Goal: Use online tool/utility: Use online tool/utility

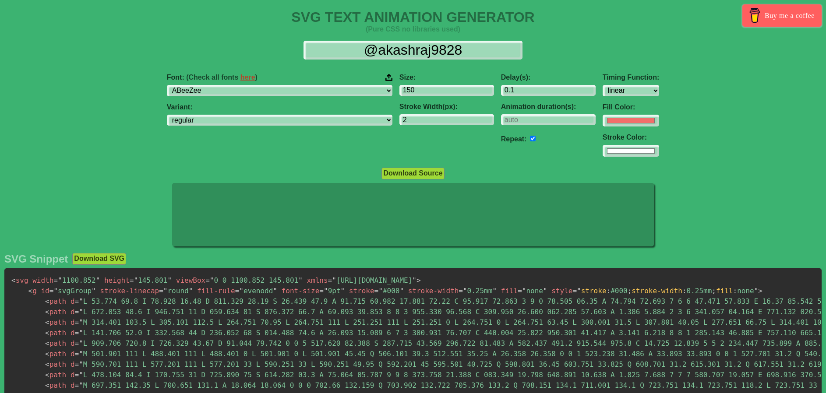
select select "linear"
click at [308, 90] on select "ABeeZee [PERSON_NAME] Display AR One Sans [PERSON_NAME] Libre Aboreto Abril Fat…" at bounding box center [280, 91] width 226 height 12
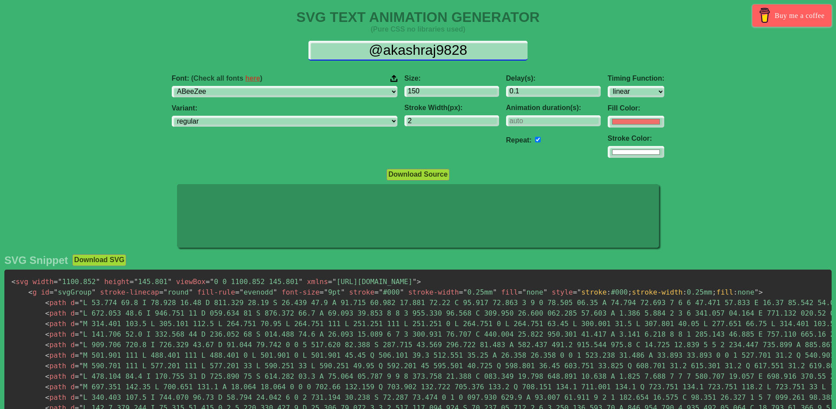
drag, startPoint x: 367, startPoint y: 53, endPoint x: 497, endPoint y: 53, distance: 130.1
click at [497, 53] on input "@akashraj9828" at bounding box center [417, 51] width 219 height 20
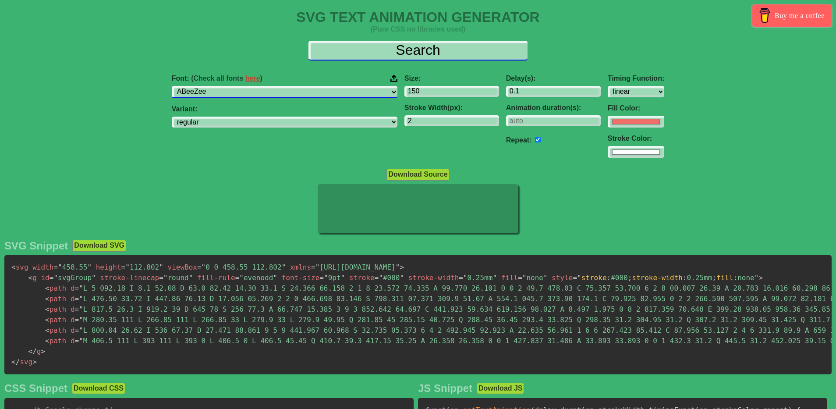
type input "Search"
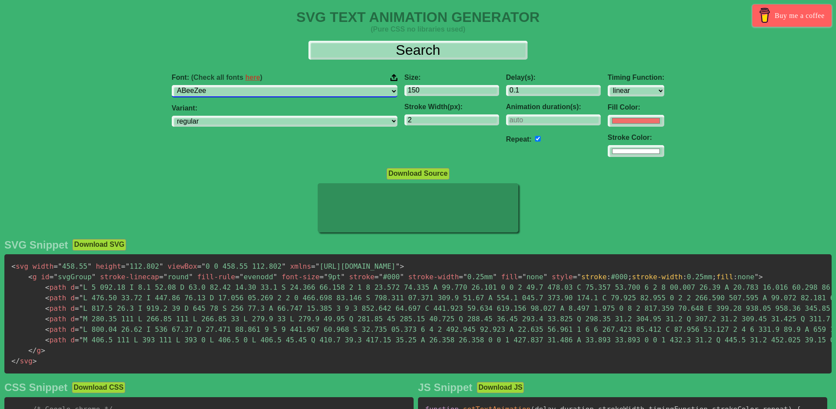
click at [279, 94] on select "ABeeZee [PERSON_NAME] Display AR One Sans [PERSON_NAME] Libre Aboreto Abril Fat…" at bounding box center [285, 91] width 226 height 12
drag, startPoint x: 279, startPoint y: 94, endPoint x: 315, endPoint y: 93, distance: 35.9
click at [279, 94] on select "ABeeZee [PERSON_NAME] Display AR One Sans [PERSON_NAME] Libre Aboreto Abril Fat…" at bounding box center [285, 91] width 226 height 12
click at [417, 88] on input "150" at bounding box center [451, 91] width 95 height 12
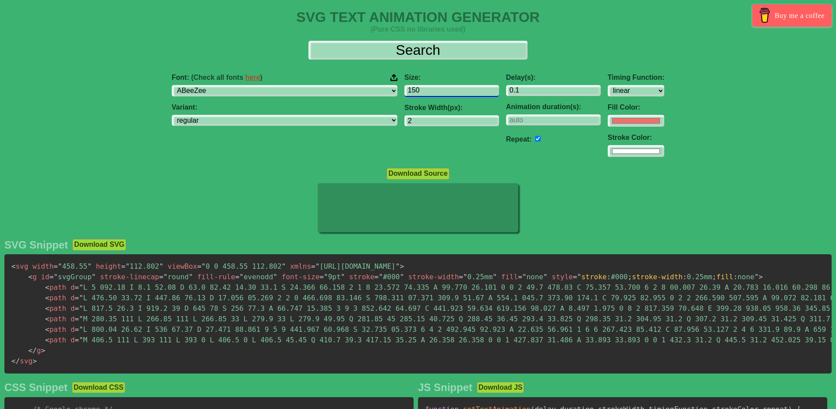
drag, startPoint x: 381, startPoint y: 94, endPoint x: 327, endPoint y: 97, distance: 53.5
click at [327, 97] on div "Font: (Check all fonts here ) ABeeZee [PERSON_NAME] Display AR One Sans [PERSON…" at bounding box center [418, 116] width 836 height 98
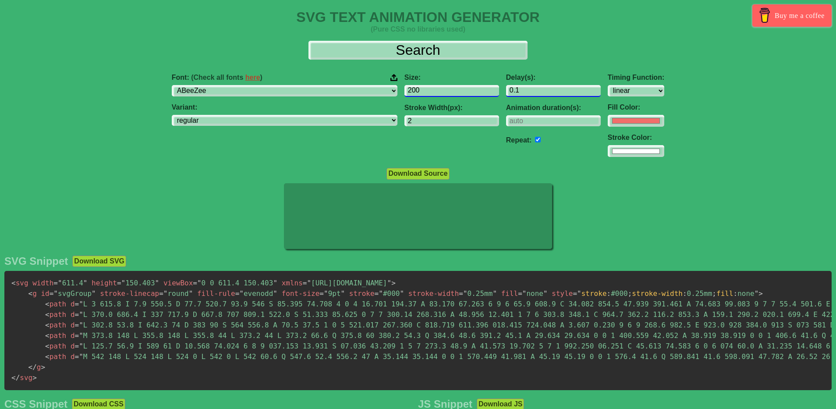
type input "200"
click at [540, 88] on input "1.1" at bounding box center [553, 91] width 95 height 12
click at [540, 88] on input "2.1" at bounding box center [553, 91] width 95 height 12
click at [540, 88] on input "3.1" at bounding box center [553, 91] width 95 height 12
type input "2.1"
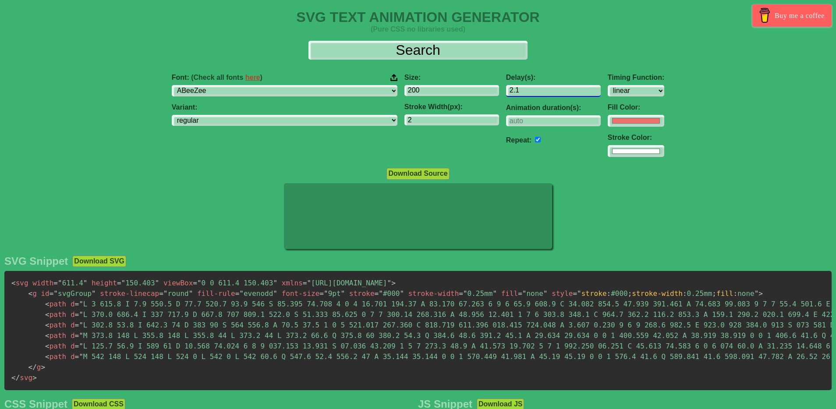
click at [540, 94] on input "2.1" at bounding box center [553, 91] width 95 height 12
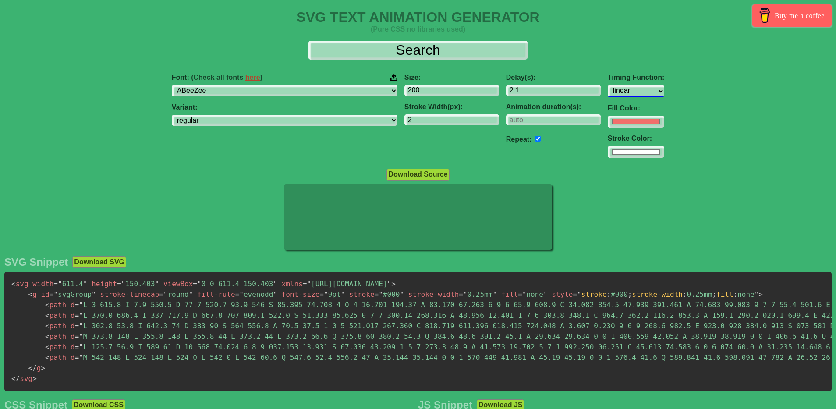
click at [608, 94] on select "ease ease-in ease-out ease-in-out linear step-start step-end" at bounding box center [636, 91] width 57 height 12
click at [608, 85] on select "ease ease-in ease-out ease-in-out linear step-start step-end" at bounding box center [636, 91] width 57 height 12
click at [608, 88] on select "ease ease-in ease-out ease-in-out linear step-start step-end" at bounding box center [636, 91] width 57 height 12
click at [608, 85] on select "ease ease-in ease-out ease-in-out linear step-start step-end" at bounding box center [636, 91] width 57 height 12
click at [608, 87] on select "ease ease-in ease-out ease-in-out linear step-start step-end" at bounding box center [636, 91] width 57 height 12
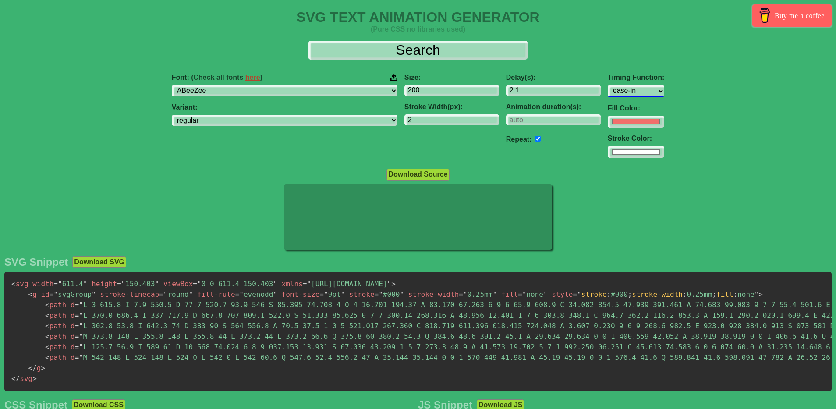
select select "ease-in-out"
click at [608, 85] on select "ease ease-in ease-out ease-in-out linear step-start step-end" at bounding box center [636, 91] width 57 height 12
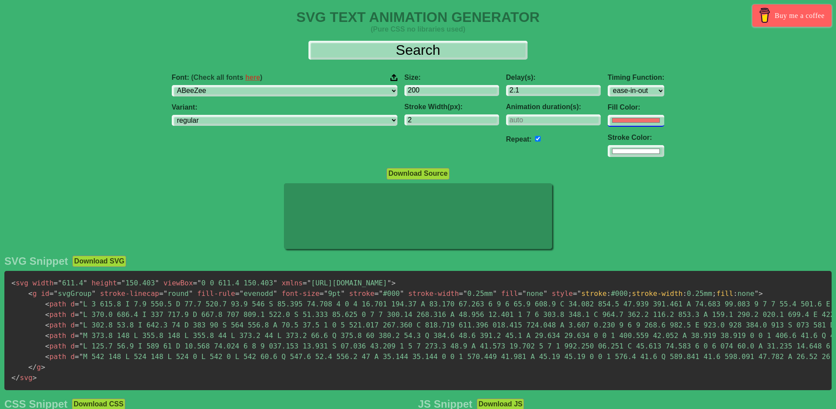
click at [608, 120] on input "#f16f6b" at bounding box center [636, 121] width 57 height 12
type input "#806af1"
click at [532, 149] on div "Delay(s): 2.1 Animation duration(s): Repeat:" at bounding box center [553, 116] width 102 height 98
click at [608, 151] on input "#ffffff" at bounding box center [636, 151] width 57 height 12
click at [520, 162] on div "Delay(s): 2.1 Animation duration(s): Repeat:" at bounding box center [553, 116] width 102 height 98
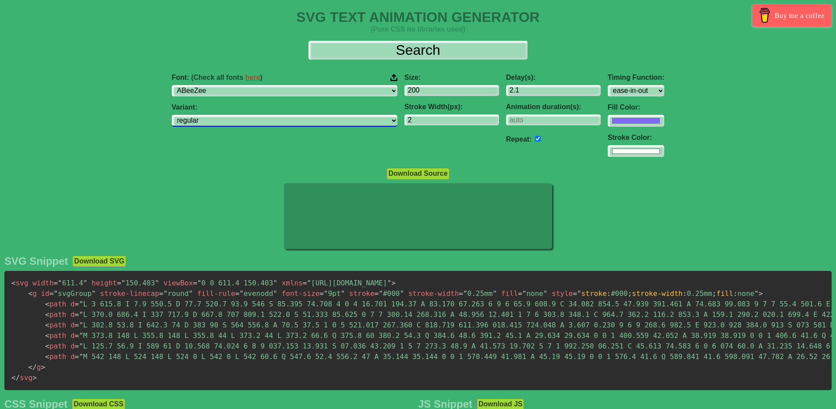
click at [287, 120] on select "regular italic" at bounding box center [285, 121] width 226 height 12
select select "italic"
click at [227, 115] on select "regular italic" at bounding box center [285, 121] width 226 height 12
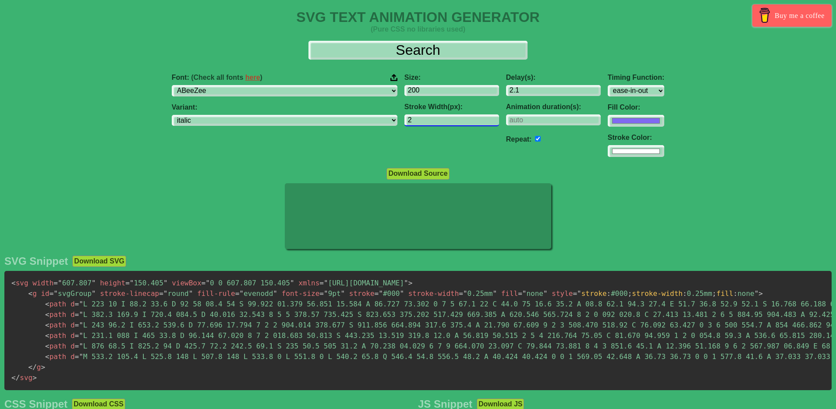
click at [404, 123] on input "2" at bounding box center [451, 120] width 95 height 12
click at [440, 118] on input "3" at bounding box center [451, 120] width 95 height 12
click at [440, 117] on input "4" at bounding box center [451, 120] width 95 height 12
type input "5"
click at [440, 117] on input "5" at bounding box center [451, 120] width 95 height 12
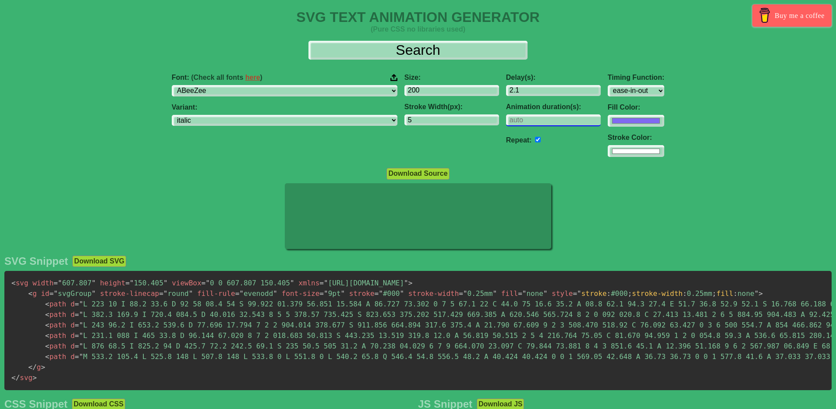
click at [506, 118] on input "number" at bounding box center [553, 120] width 95 height 12
click at [540, 118] on input "1" at bounding box center [553, 120] width 95 height 12
click at [539, 124] on input "0" at bounding box center [553, 120] width 95 height 12
click at [539, 124] on input "-1" at bounding box center [553, 120] width 95 height 12
click at [537, 118] on input "0" at bounding box center [553, 120] width 95 height 12
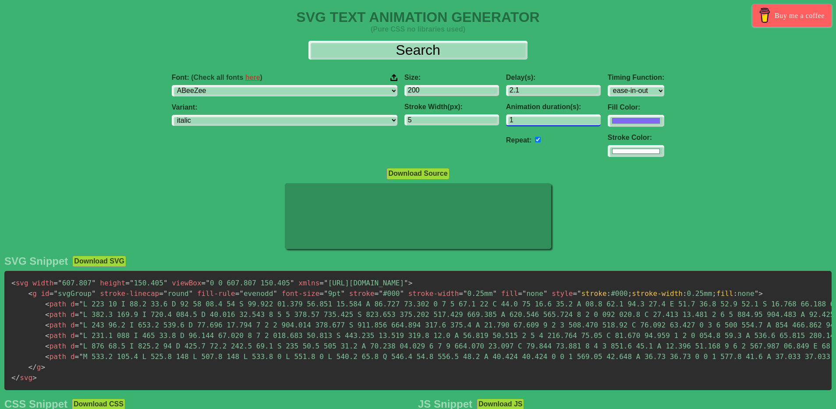
click at [537, 118] on input "1" at bounding box center [553, 120] width 95 height 12
click at [537, 118] on input "2" at bounding box center [553, 120] width 95 height 12
click at [537, 118] on input "3" at bounding box center [553, 120] width 95 height 12
click at [537, 118] on input "4" at bounding box center [553, 120] width 95 height 12
click at [537, 118] on input "5" at bounding box center [553, 120] width 95 height 12
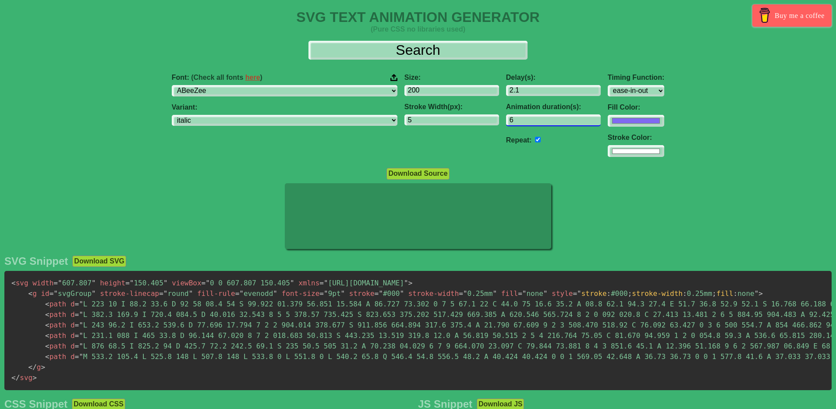
click at [537, 118] on input "6" at bounding box center [553, 120] width 95 height 12
type input "7"
click at [537, 118] on input "7" at bounding box center [553, 120] width 95 height 12
click at [535, 140] on input "checkbox" at bounding box center [538, 139] width 6 height 6
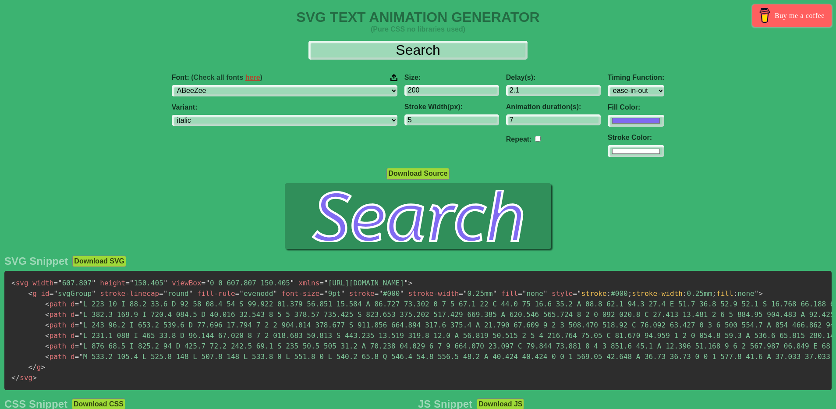
click at [535, 140] on input "checkbox" at bounding box center [538, 139] width 6 height 6
checkbox input "true"
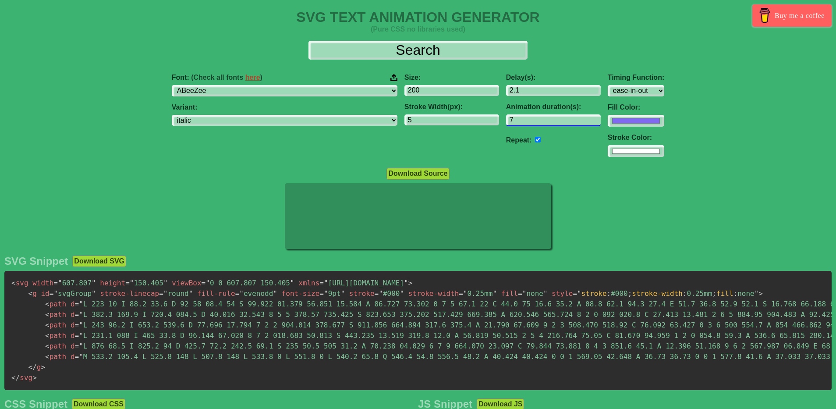
click at [506, 122] on input "7" at bounding box center [553, 120] width 95 height 12
click at [401, 160] on div "Size: 200 Stroke Width(px): 5" at bounding box center [452, 116] width 102 height 98
click at [439, 120] on input "4" at bounding box center [451, 120] width 95 height 12
type input "3"
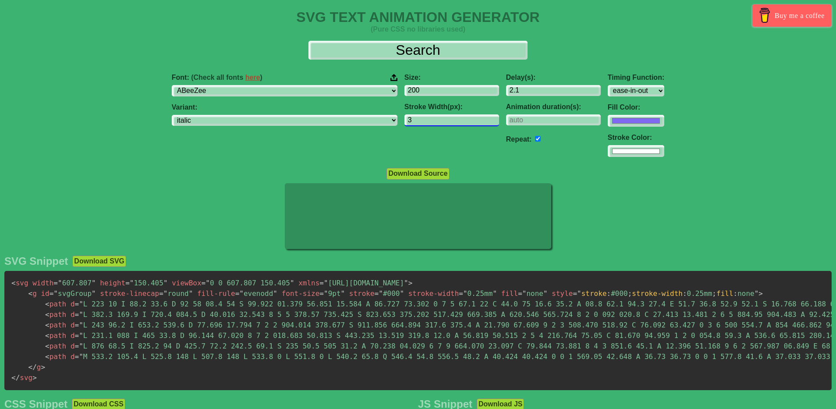
click at [439, 120] on input "3" at bounding box center [451, 120] width 95 height 12
click at [50, 120] on div "Font: (Check all fonts here ) ABeeZee [PERSON_NAME] Display AR One Sans [PERSON…" at bounding box center [418, 116] width 836 height 98
click at [280, 83] on div "Font: (Check all fonts here ) ABeeZee [PERSON_NAME] Display AR One Sans [PERSON…" at bounding box center [285, 85] width 226 height 23
click at [282, 86] on select "ABeeZee [PERSON_NAME] Display AR One Sans [PERSON_NAME] Libre Aboreto Abril Fat…" at bounding box center [285, 91] width 226 height 12
click at [260, 76] on link "here" at bounding box center [252, 77] width 15 height 7
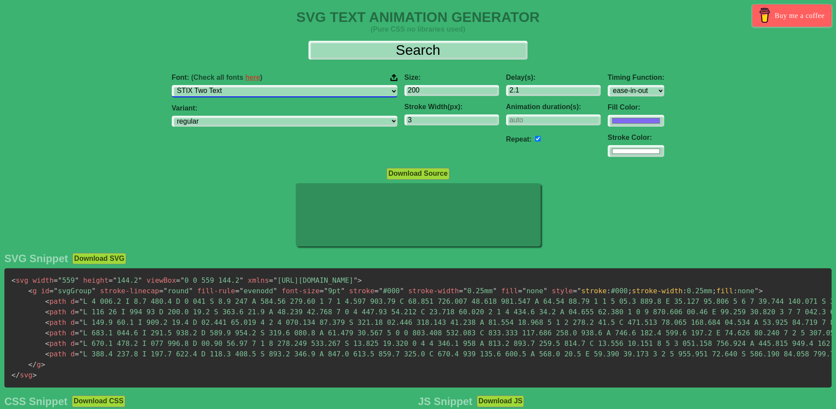
click at [274, 94] on select "ABeeZee [PERSON_NAME] Display AR One Sans [PERSON_NAME] Libre Aboreto Abril Fat…" at bounding box center [285, 91] width 226 height 12
select select "Roboto"
click at [227, 85] on select "ABeeZee [PERSON_NAME] Display AR One Sans [PERSON_NAME] Libre Aboreto Abril Fat…" at bounding box center [285, 91] width 226 height 12
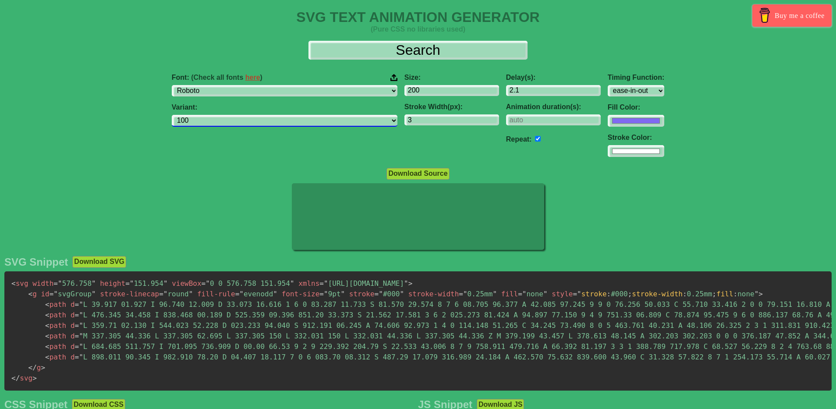
click at [292, 123] on select "100 200 300 regular 500 600 700 800 900 100italic 200italic 300italic italic 50…" at bounding box center [285, 121] width 226 height 12
click at [227, 115] on select "100 200 300 regular 500 600 700 800 900 100italic 200italic 300italic italic 50…" at bounding box center [285, 121] width 226 height 12
click at [300, 120] on select "100 200 300 regular 500 600 700 800 900 100italic 200italic 300italic italic 50…" at bounding box center [285, 121] width 226 height 12
select select "600"
click at [227, 115] on select "100 200 300 regular 500 600 700 800 900 100italic 200italic 300italic italic 50…" at bounding box center [285, 121] width 226 height 12
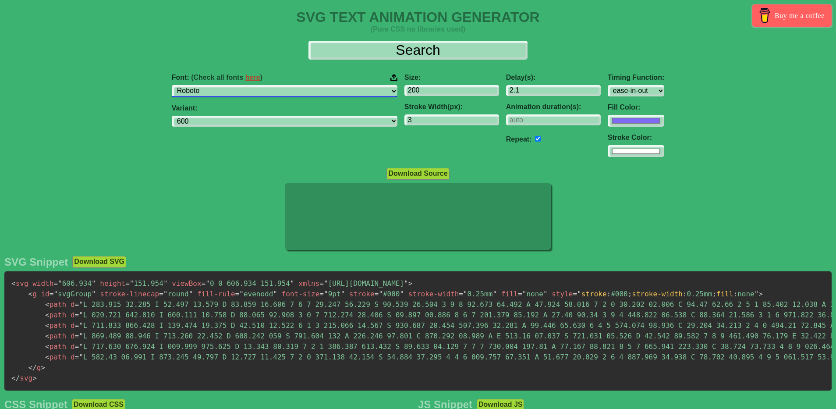
click at [318, 91] on select "ABeeZee [PERSON_NAME] Display AR One Sans [PERSON_NAME] Libre Aboreto Abril Fat…" at bounding box center [285, 91] width 226 height 12
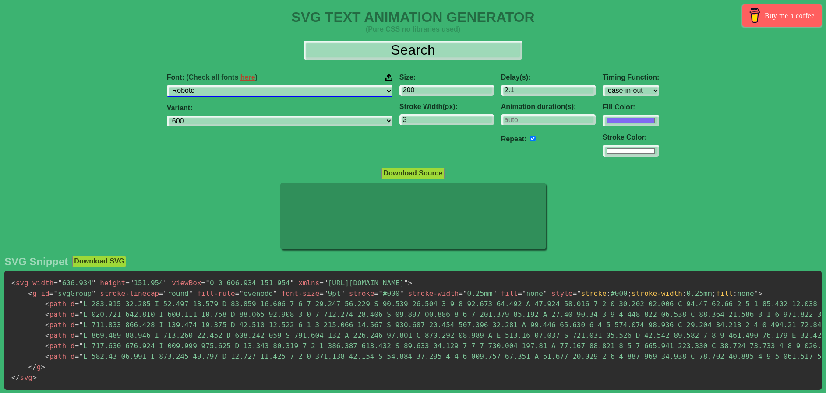
click at [310, 92] on select "ABeeZee [PERSON_NAME] Display AR One Sans [PERSON_NAME] Libre Aboreto Abril Fat…" at bounding box center [280, 91] width 226 height 12
click at [222, 85] on select "ABeeZee [PERSON_NAME] Display AR One Sans [PERSON_NAME] Libre Aboreto Abril Fat…" at bounding box center [280, 91] width 226 height 12
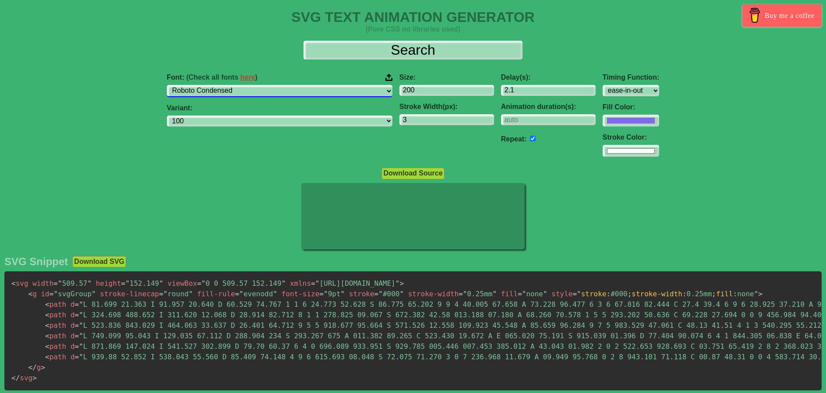
click at [298, 90] on select "ABeeZee [PERSON_NAME] Display AR One Sans [PERSON_NAME] Libre Aboreto Abril Fat…" at bounding box center [280, 91] width 226 height 12
drag, startPoint x: 242, startPoint y: 90, endPoint x: 245, endPoint y: 93, distance: 4.7
click at [243, 90] on select "ABeeZee [PERSON_NAME] Display AR One Sans [PERSON_NAME] Libre Aboreto Abril Fat…" at bounding box center [280, 91] width 226 height 12
select select "[PERSON_NAME] Sans"
click at [222, 85] on select "ABeeZee [PERSON_NAME] Display AR One Sans [PERSON_NAME] Libre Aboreto Abril Fat…" at bounding box center [280, 91] width 226 height 12
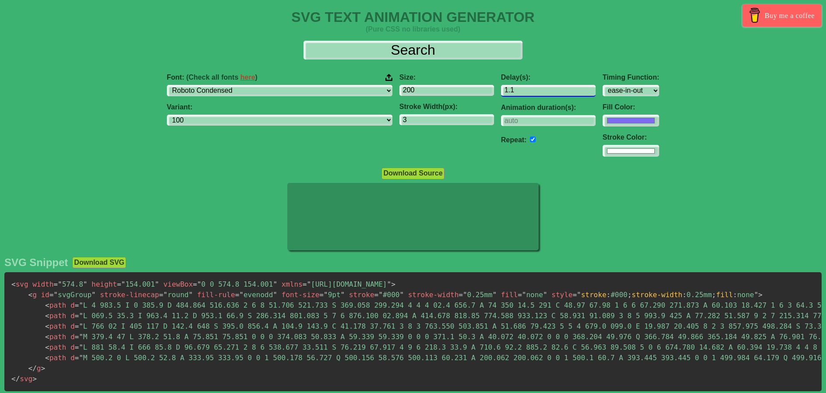
click at [534, 94] on input "1.1" at bounding box center [548, 91] width 95 height 12
click at [534, 94] on input "0.1" at bounding box center [548, 91] width 95 height 12
click at [534, 90] on input "1.1" at bounding box center [548, 91] width 95 height 12
click at [533, 93] on input "0.1" at bounding box center [548, 91] width 95 height 12
click at [502, 91] on input "0.1" at bounding box center [548, 91] width 95 height 12
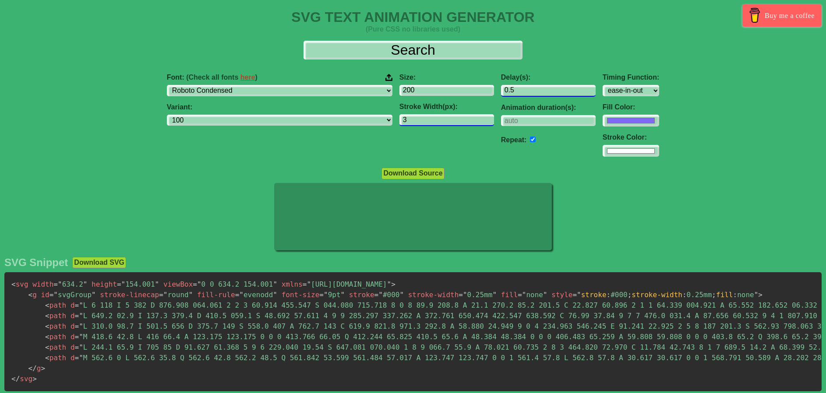
type input "0.5"
click at [436, 124] on input "2" at bounding box center [447, 120] width 95 height 12
click at [434, 117] on input "3" at bounding box center [447, 120] width 95 height 12
click at [434, 117] on input "4" at bounding box center [447, 120] width 95 height 12
click at [434, 117] on input "5" at bounding box center [447, 120] width 95 height 12
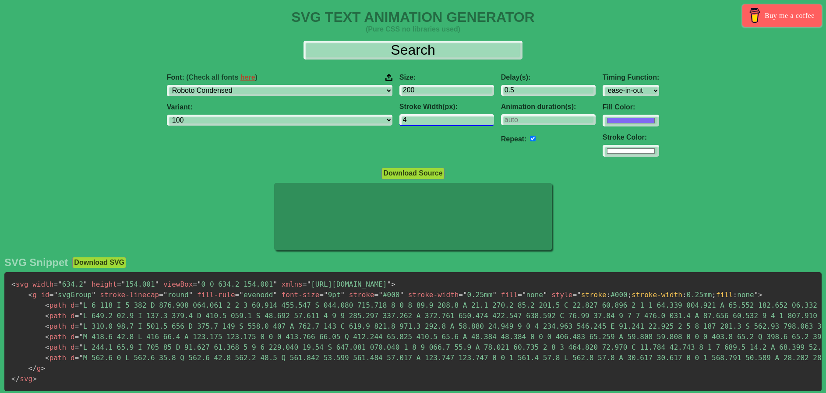
click at [434, 122] on input "4" at bounding box center [447, 120] width 95 height 12
type input "3"
click at [434, 122] on input "3" at bounding box center [447, 120] width 95 height 12
click at [325, 121] on select "100 200 300 regular 500 600 700 800 900 100italic 200italic 300italic italic 50…" at bounding box center [280, 121] width 226 height 12
select select "600italic"
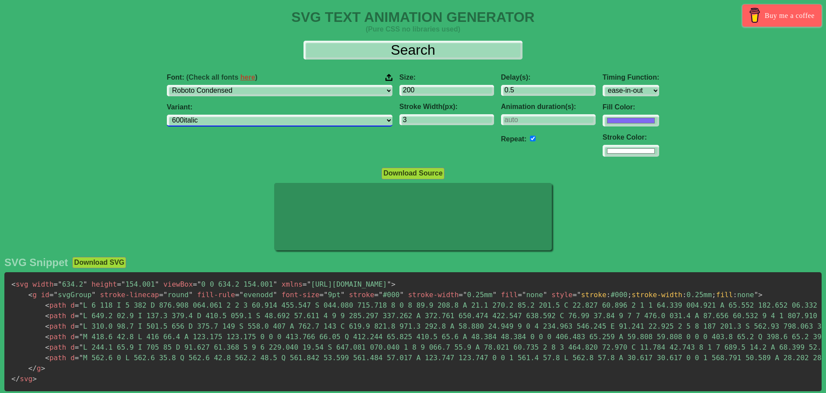
click at [222, 115] on select "100 200 300 regular 500 600 700 800 900 100italic 200italic 300italic italic 50…" at bounding box center [280, 121] width 226 height 12
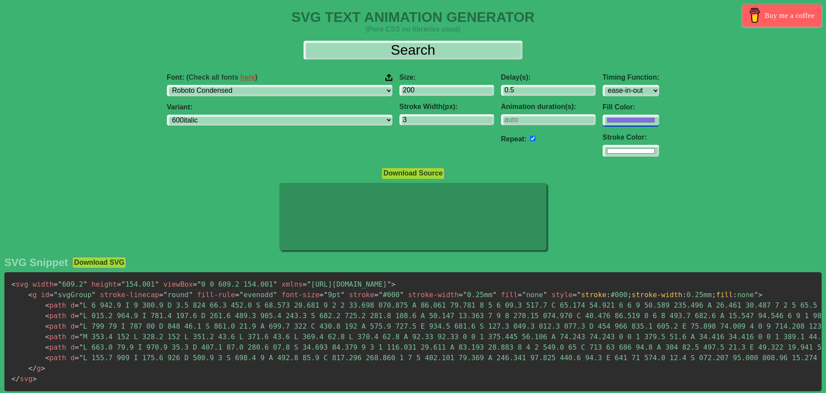
click at [603, 124] on input "#806af1" at bounding box center [631, 121] width 57 height 12
type input "#3012ca"
drag, startPoint x: 168, startPoint y: 200, endPoint x: 159, endPoint y: 205, distance: 10.2
click at [168, 200] on div at bounding box center [413, 217] width 826 height 69
click at [425, 174] on button "Download Source" at bounding box center [413, 173] width 63 height 11
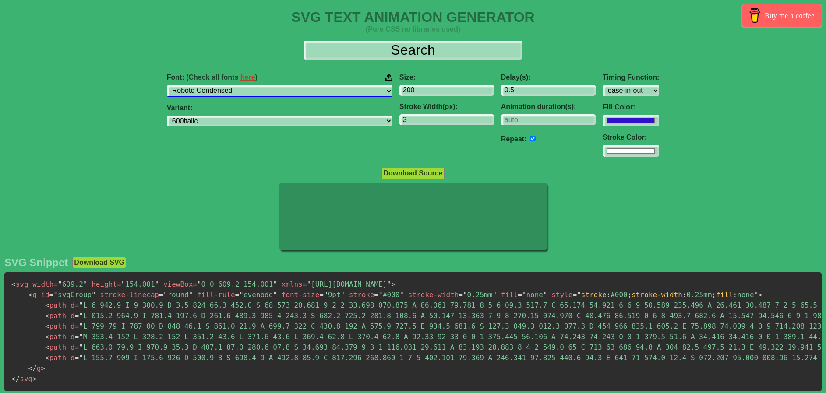
click at [315, 86] on select "ABeeZee [PERSON_NAME] Display AR One Sans [PERSON_NAME] Libre Aboreto Abril Fat…" at bounding box center [280, 91] width 226 height 12
select select "[PERSON_NAME] Sans [PERSON_NAME] Unjoined"
click at [222, 85] on select "ABeeZee [PERSON_NAME] Display AR One Sans [PERSON_NAME] Libre Aboreto Abril Fat…" at bounding box center [280, 91] width 226 height 12
